Goal: Transaction & Acquisition: Purchase product/service

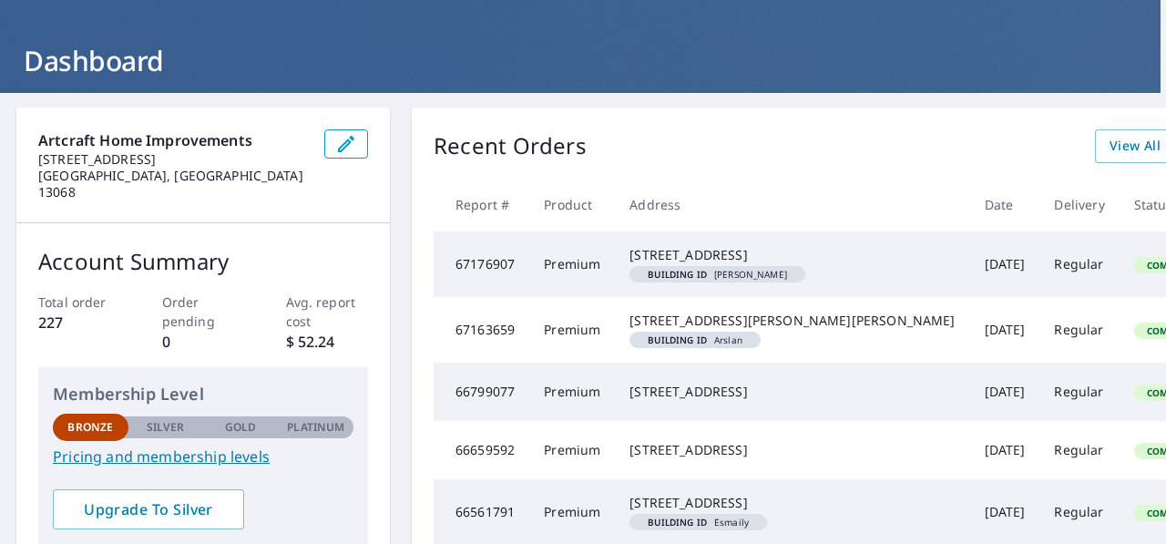
scroll to position [77, 5]
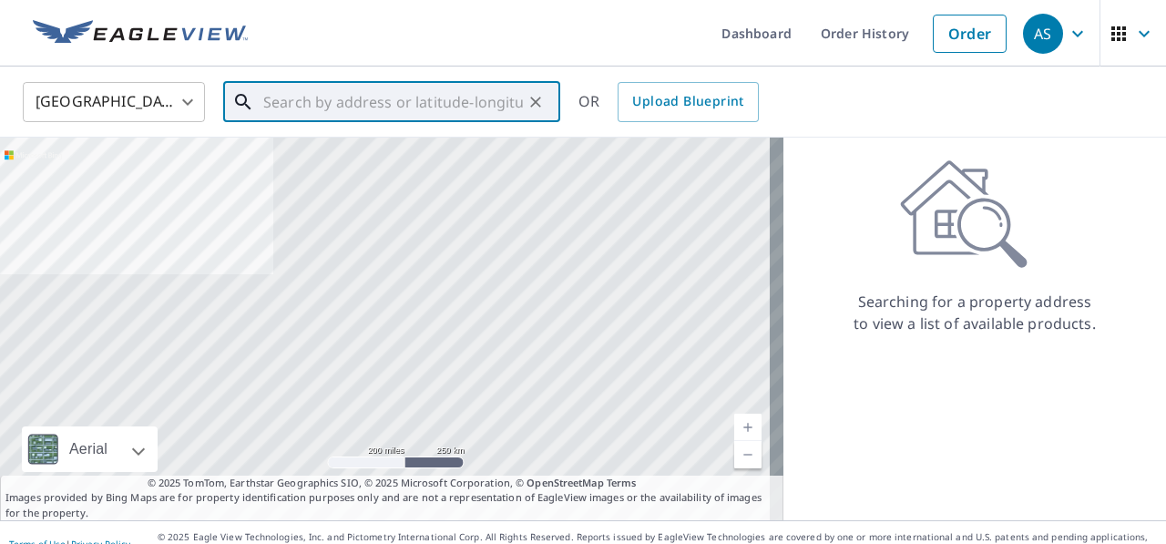
click at [311, 102] on input "text" at bounding box center [393, 102] width 260 height 51
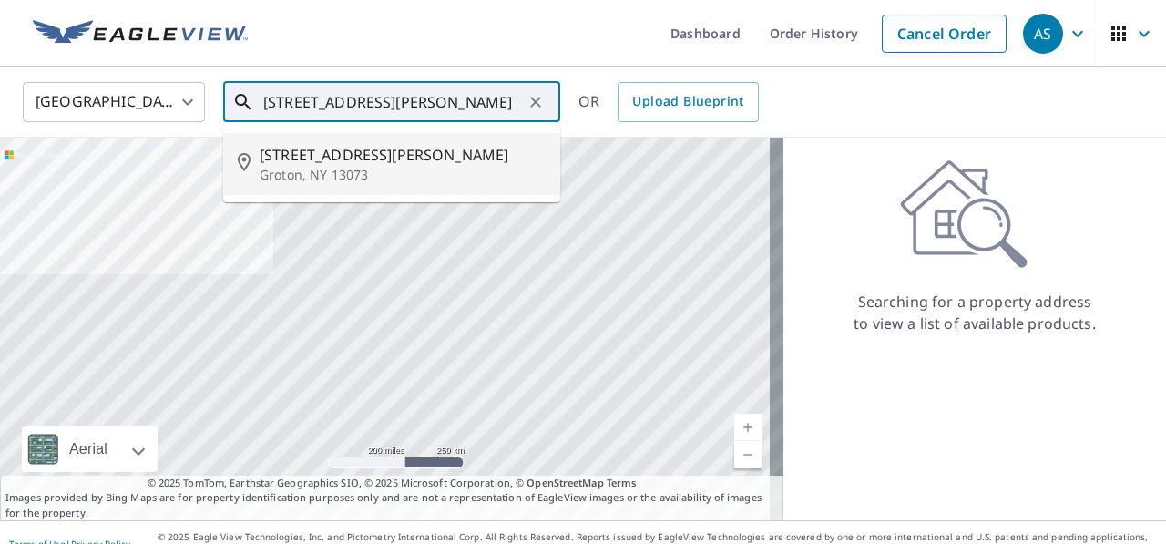
click at [314, 152] on span "[STREET_ADDRESS][PERSON_NAME]" at bounding box center [403, 155] width 286 height 22
type input "[STREET_ADDRESS][PERSON_NAME]"
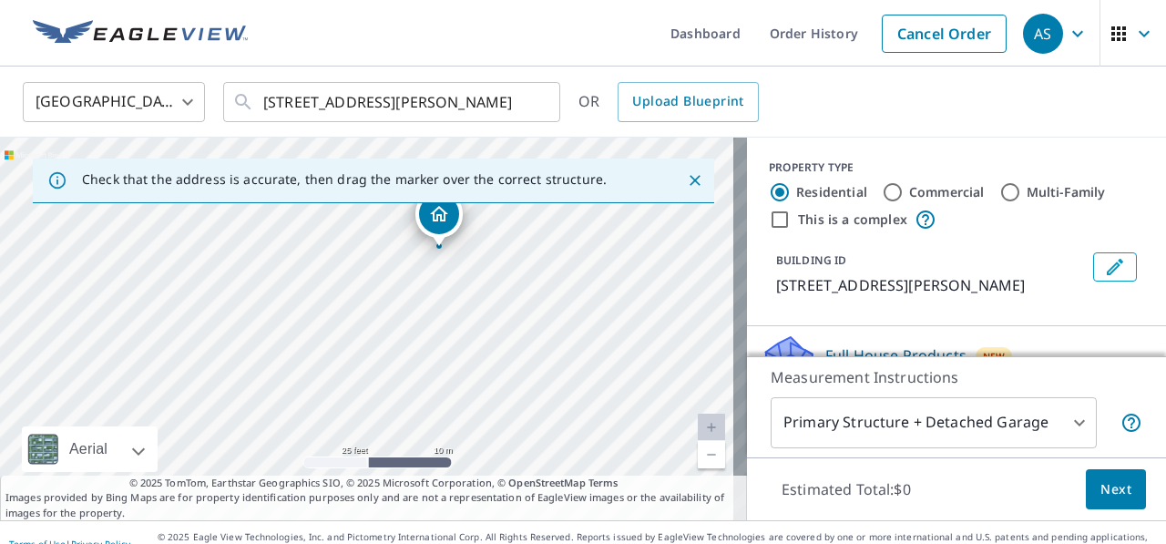
drag, startPoint x: 443, startPoint y: 290, endPoint x: 462, endPoint y: 274, distance: 24.6
click at [462, 274] on div "[STREET_ADDRESS][PERSON_NAME]" at bounding box center [373, 329] width 747 height 383
drag, startPoint x: 439, startPoint y: 216, endPoint x: 423, endPoint y: 234, distance: 24.5
click at [1068, 415] on body "AS AS Dashboard Order History Cancel Order AS United States [GEOGRAPHIC_DATA] ​…" at bounding box center [583, 272] width 1166 height 544
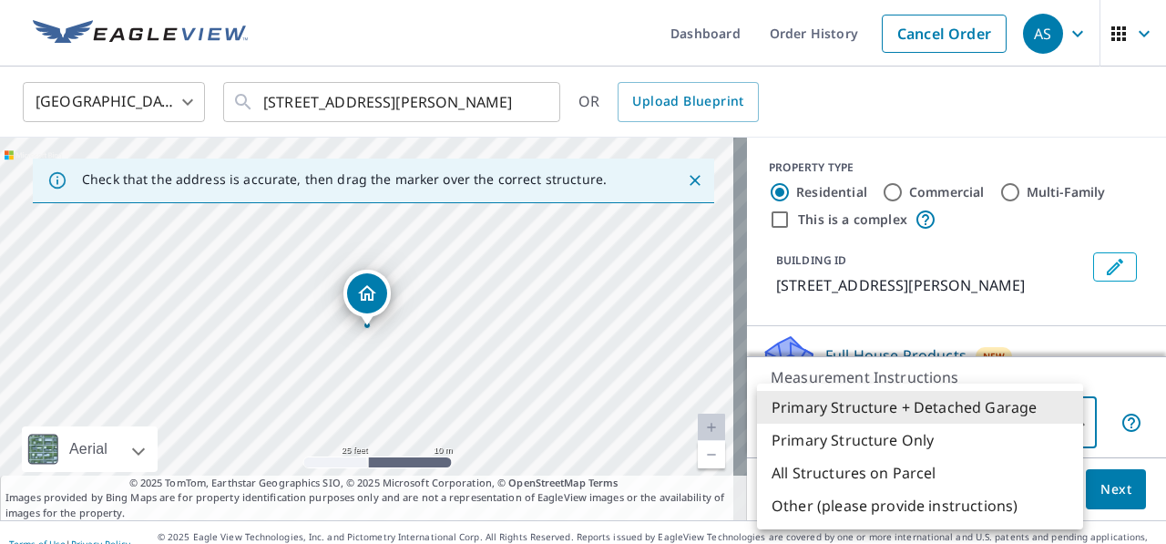
click at [938, 438] on li "Primary Structure Only" at bounding box center [920, 440] width 326 height 33
type input "2"
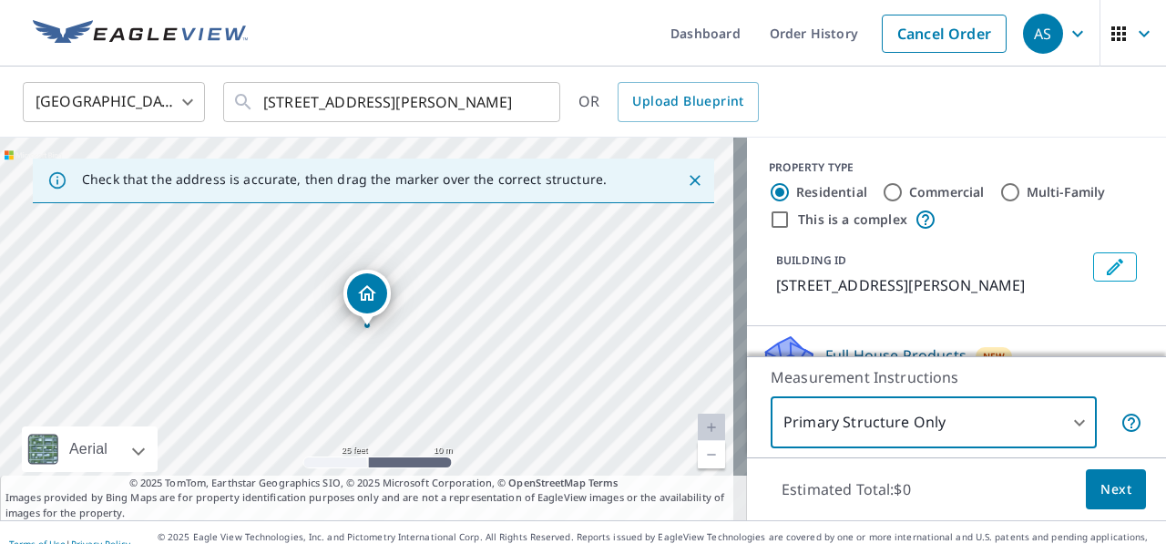
click at [1086, 487] on button "Next" at bounding box center [1116, 489] width 60 height 41
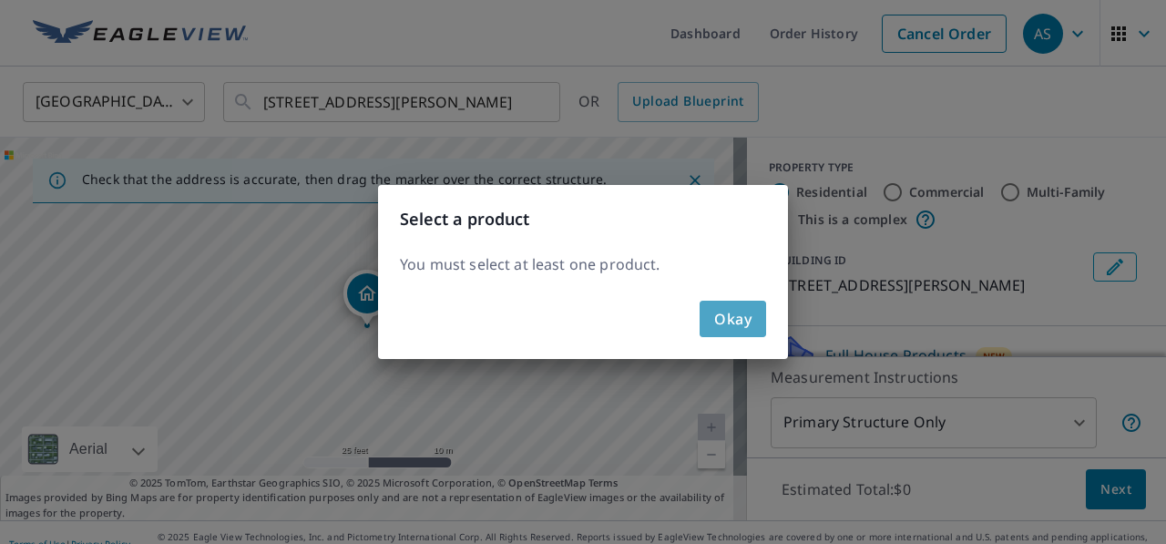
click at [751, 324] on span "Okay" at bounding box center [732, 319] width 37 height 26
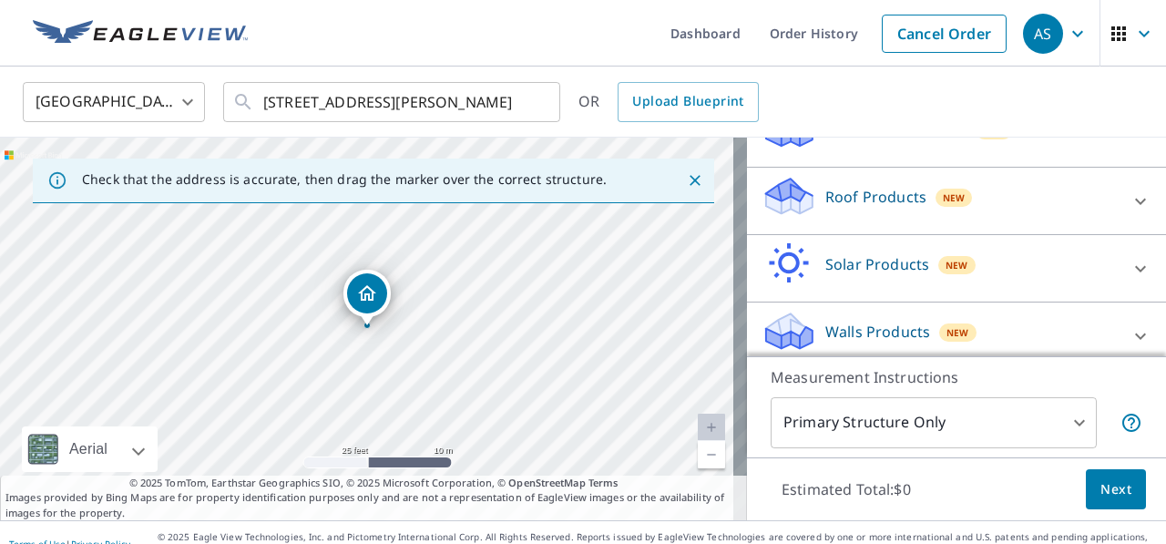
scroll to position [228, 0]
click at [1135, 197] on icon at bounding box center [1140, 199] width 11 height 6
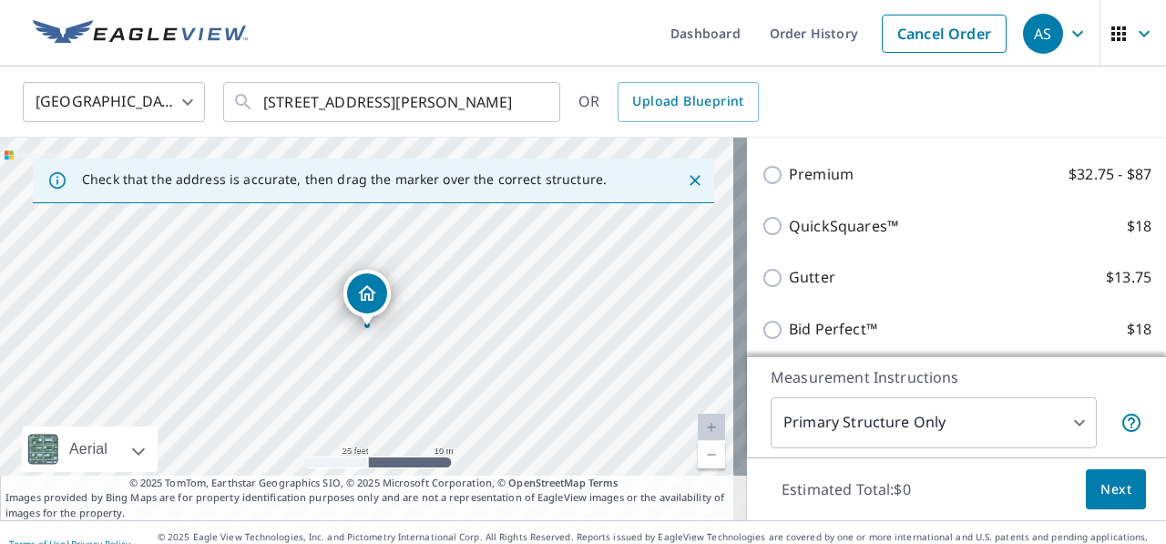
scroll to position [307, 0]
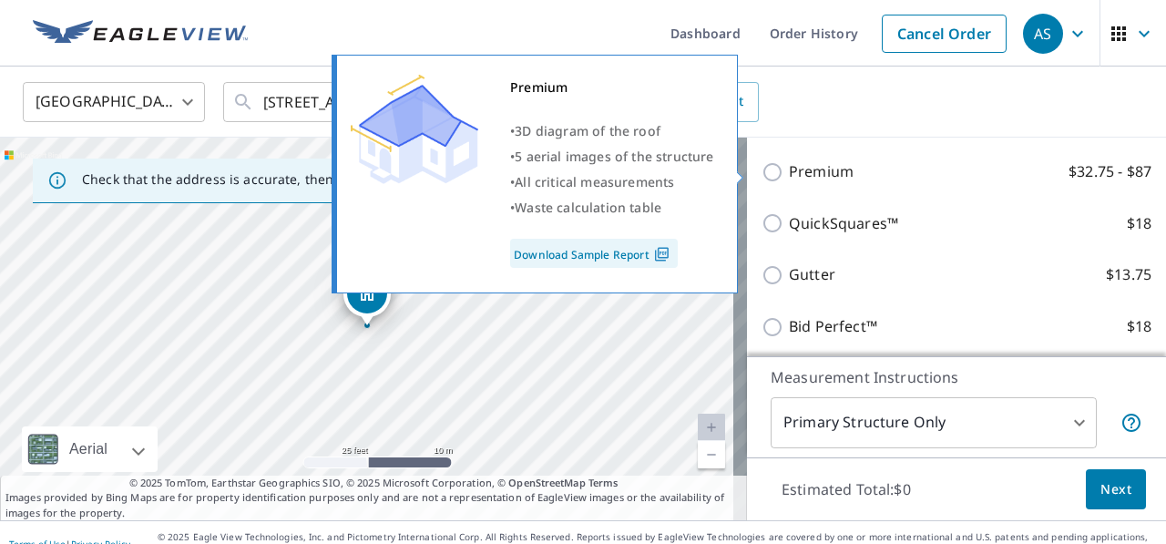
click at [770, 169] on input "Premium $32.75 - $87" at bounding box center [775, 172] width 27 height 22
checkbox input "true"
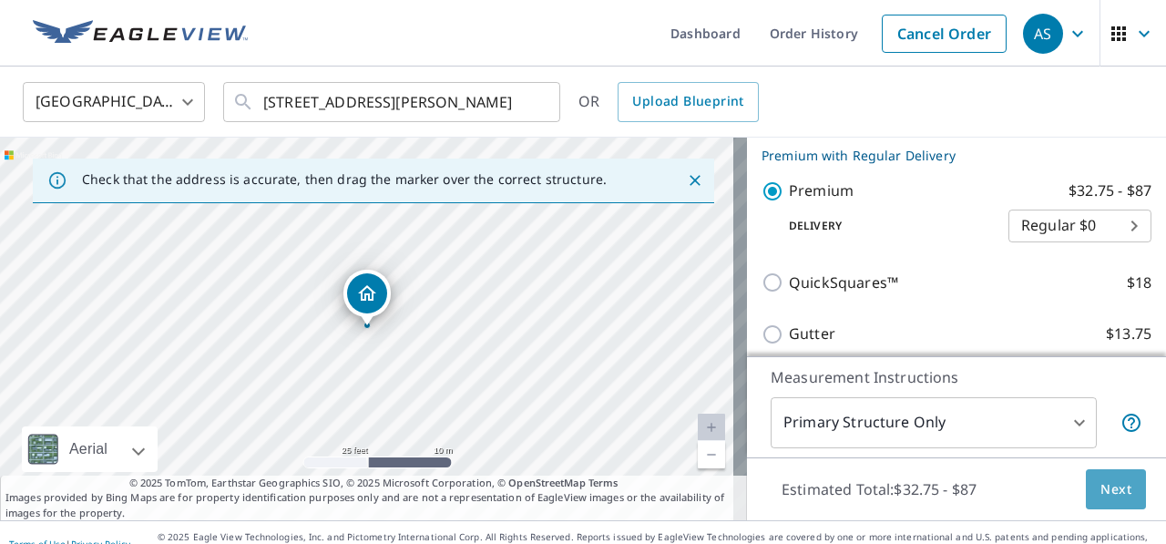
click at [1101, 479] on span "Next" at bounding box center [1116, 489] width 31 height 23
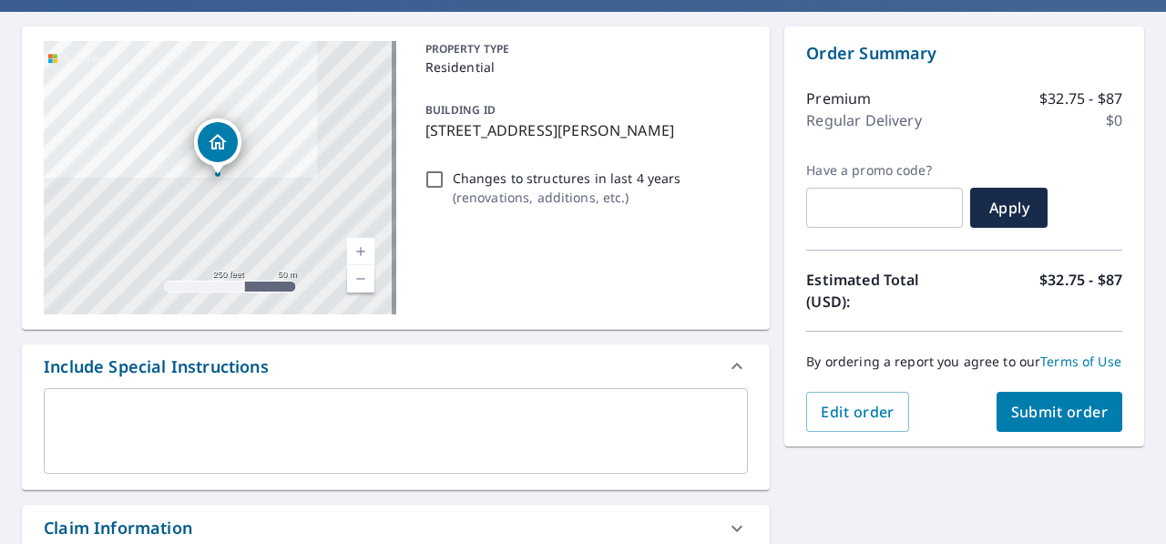
scroll to position [159, 0]
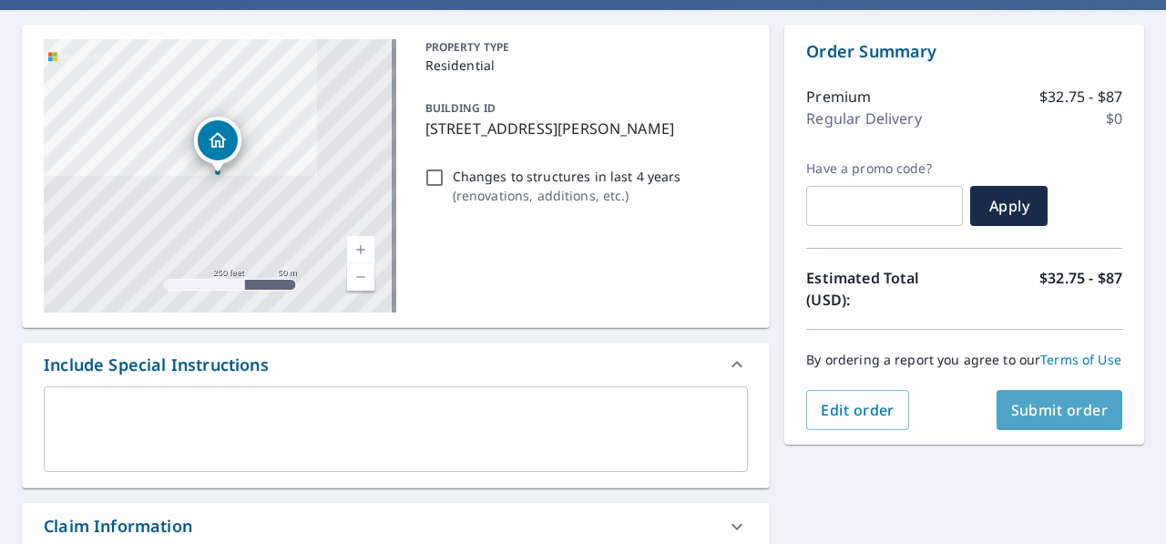
click at [1031, 420] on span "Submit order" at bounding box center [1059, 410] width 97 height 20
